Goal: Check status: Check status

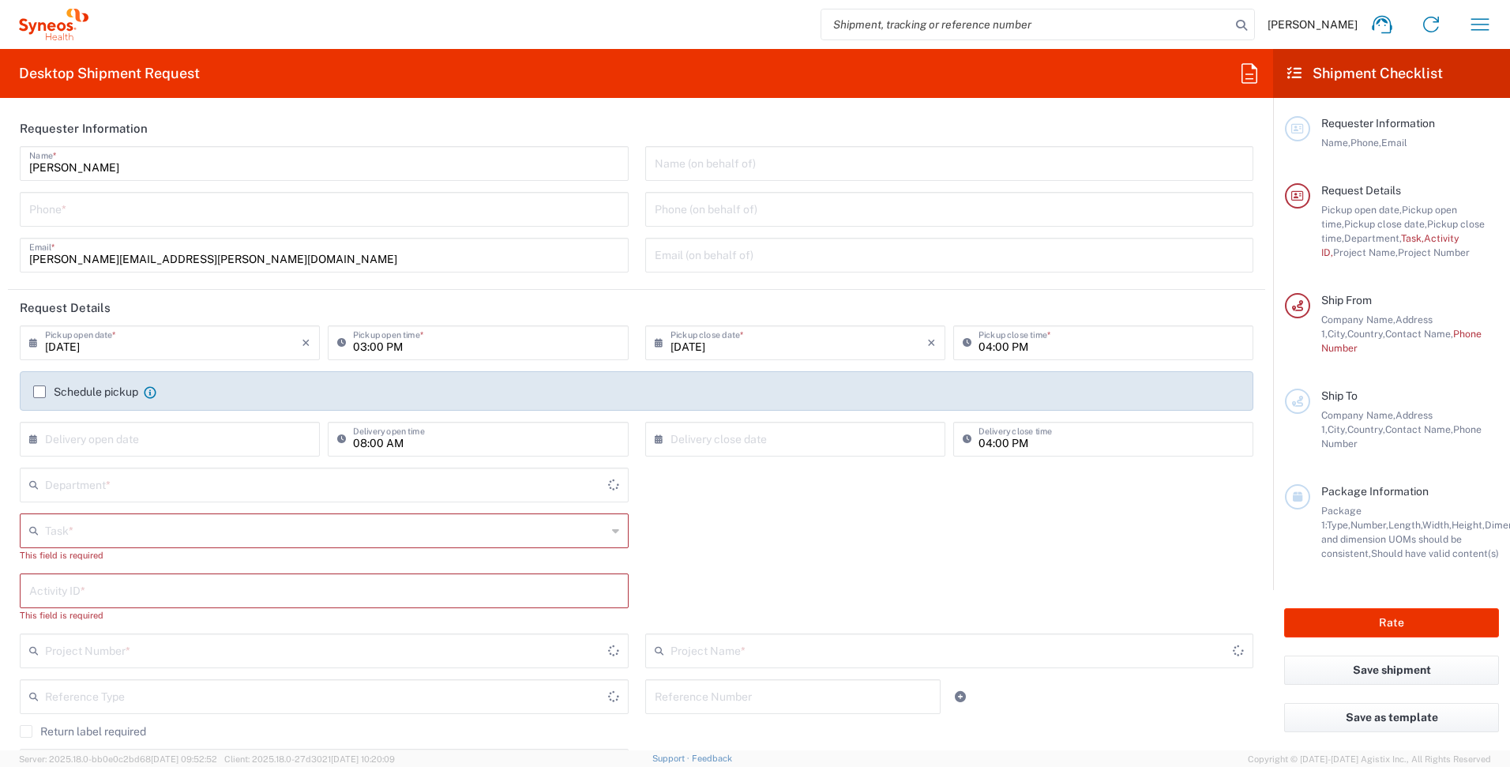
type input "[GEOGRAPHIC_DATA]"
type input "4510"
type input "[GEOGRAPHIC_DATA]"
type input "Syneos Health UK Limited"
click at [1471, 31] on icon "button" at bounding box center [1479, 24] width 25 height 25
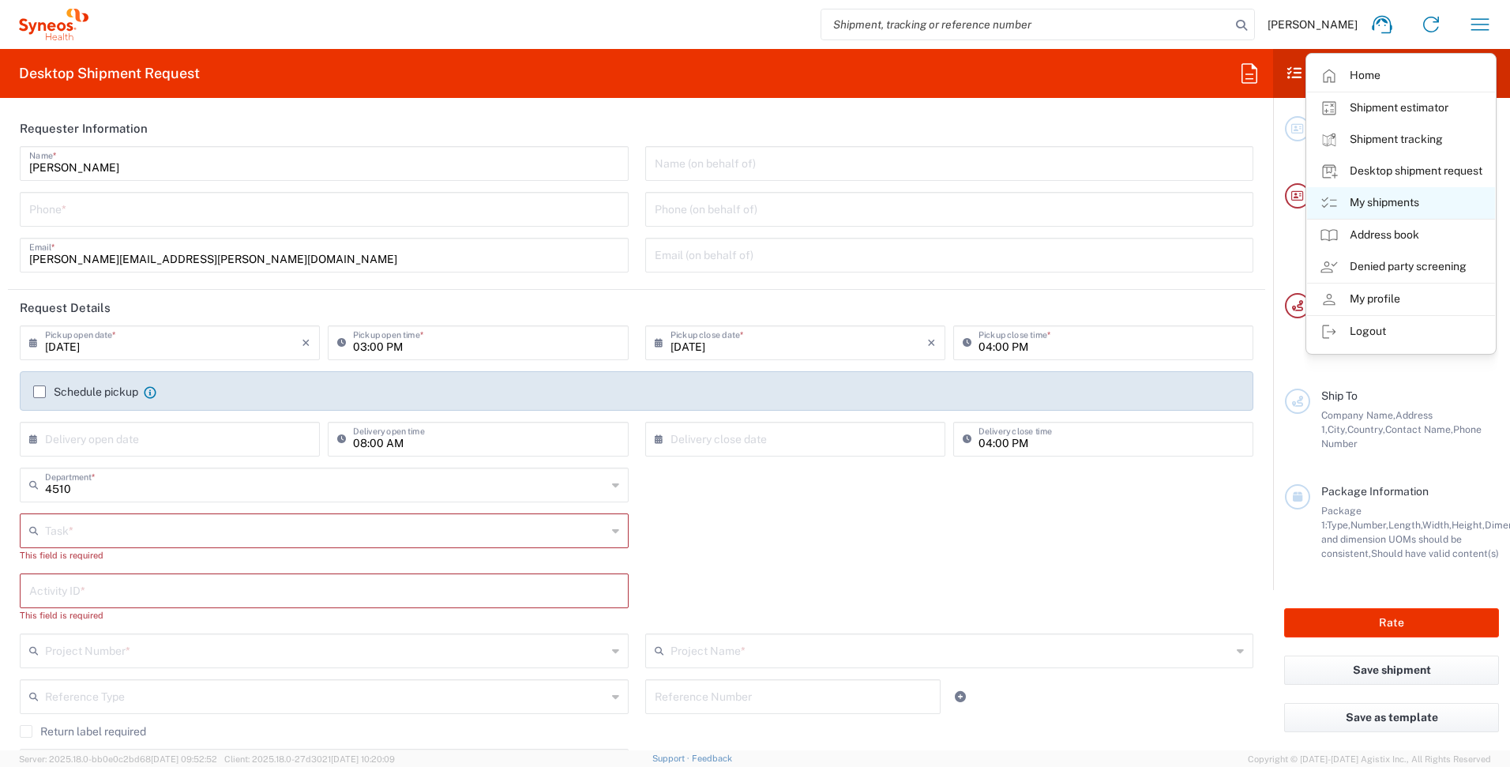
click at [1392, 204] on link "My shipments" at bounding box center [1401, 203] width 188 height 32
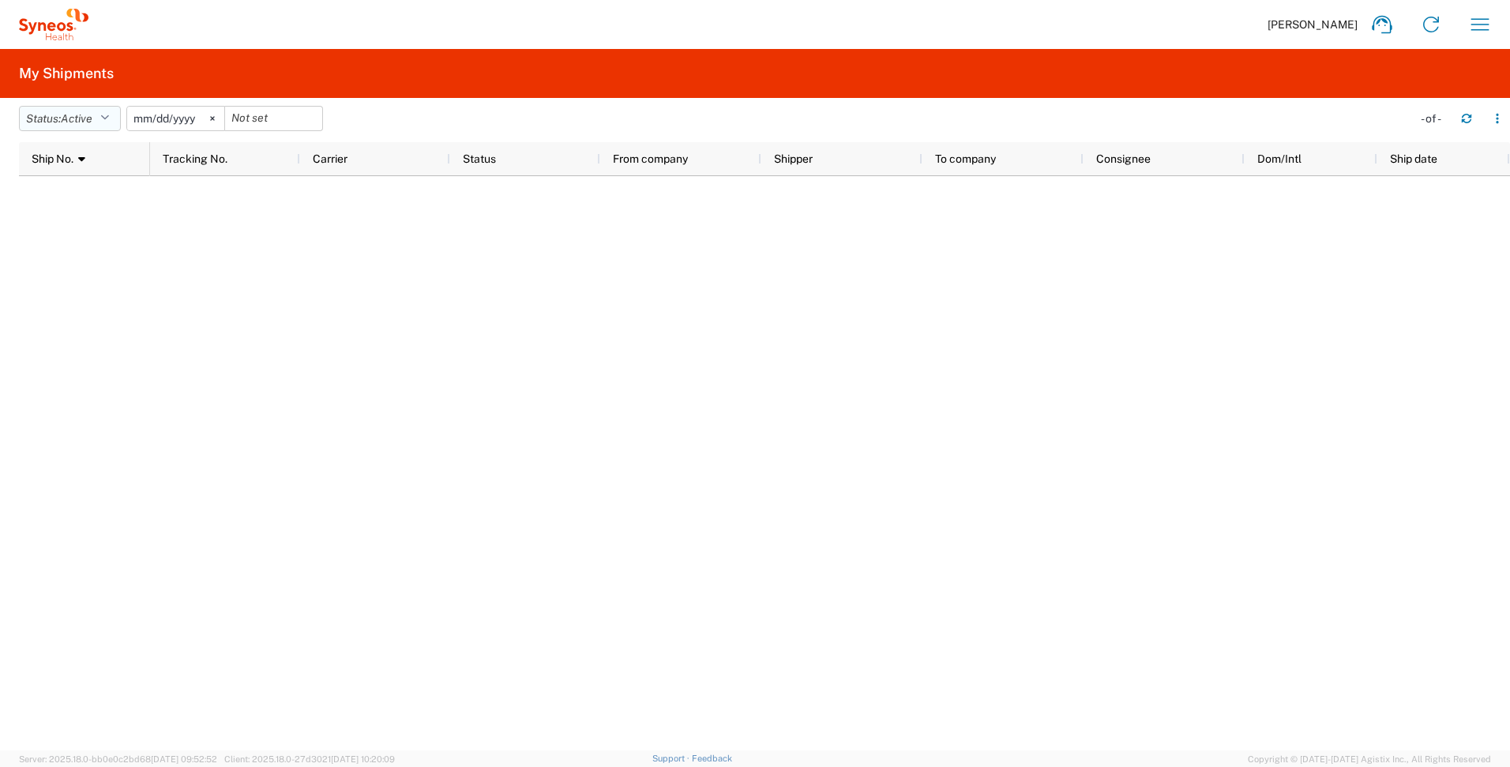
click at [115, 117] on button "Status: Active" at bounding box center [70, 118] width 102 height 25
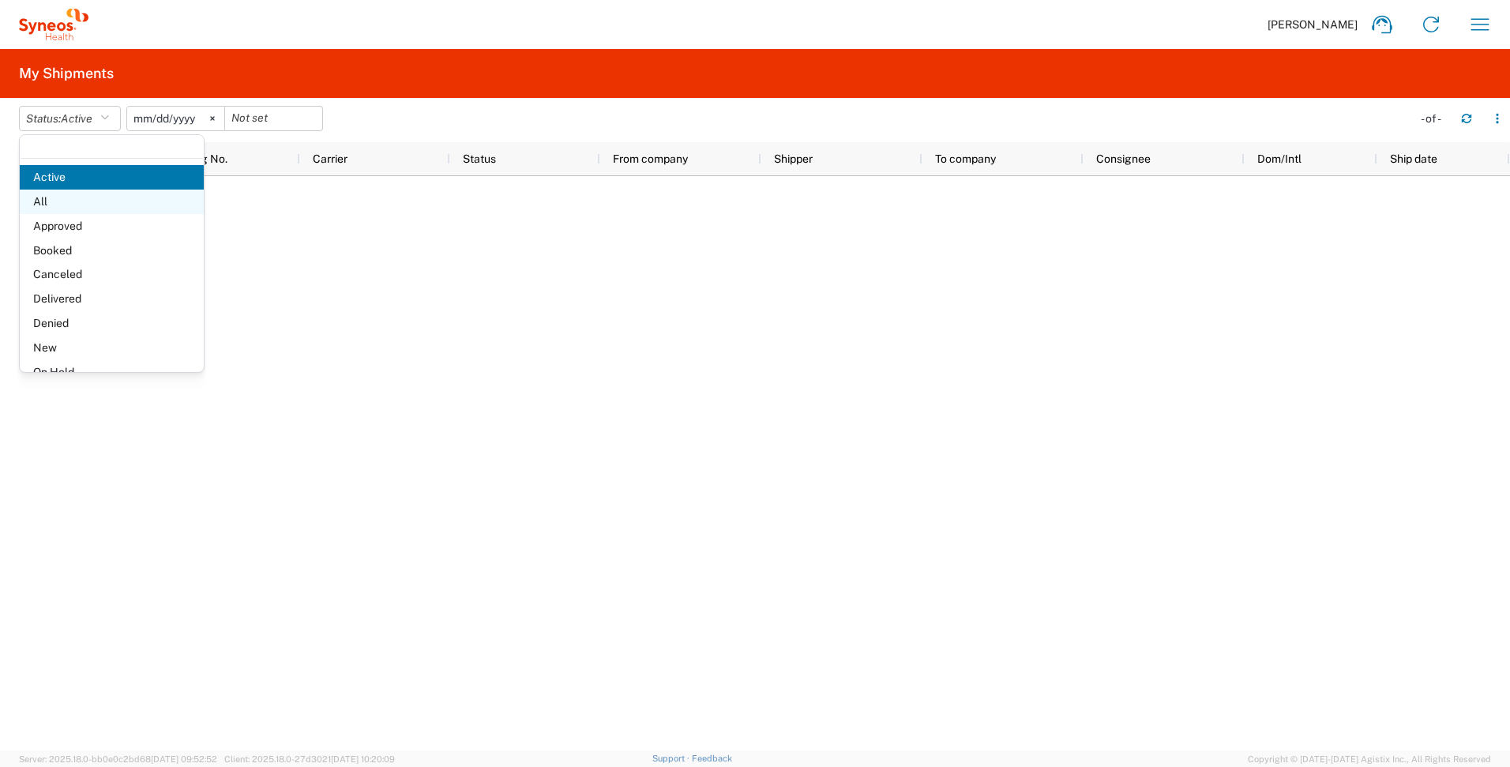
click at [99, 193] on span "All" at bounding box center [112, 202] width 184 height 24
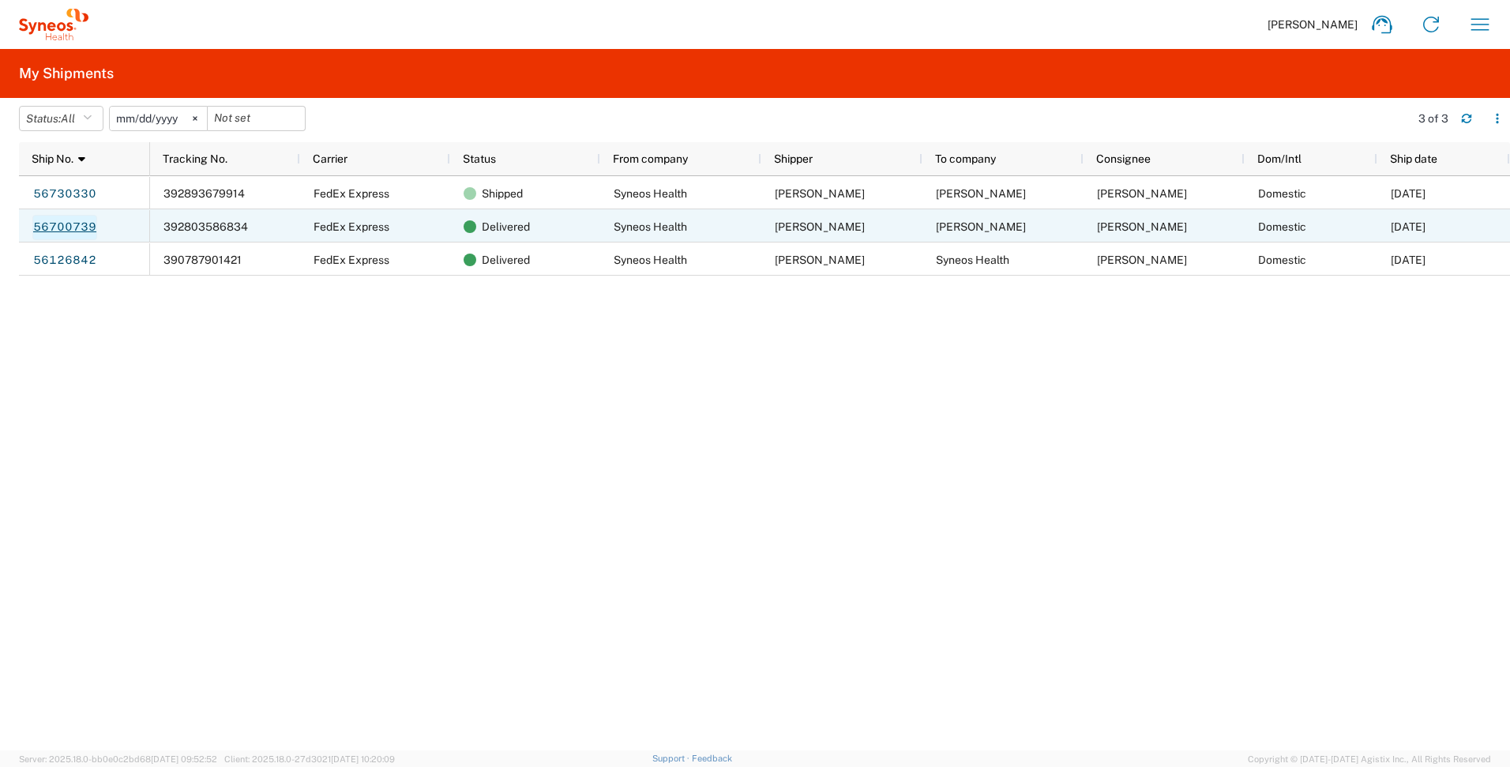
click at [69, 218] on link "56700739" at bounding box center [64, 227] width 65 height 25
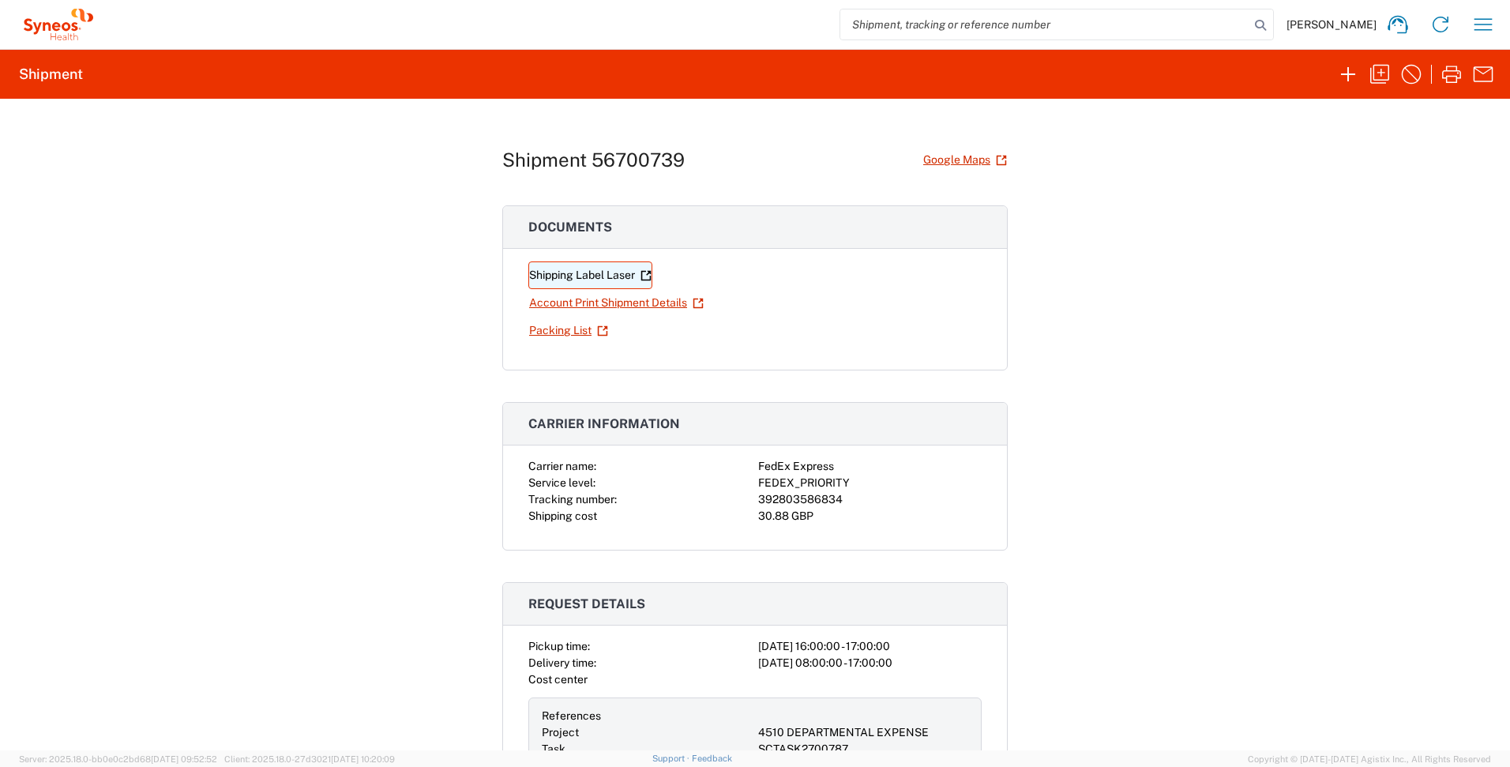
click at [566, 273] on link "Shipping Label Laser" at bounding box center [590, 275] width 124 height 28
click at [597, 295] on link "Account Print Shipment Details" at bounding box center [616, 303] width 176 height 28
